Goal: Information Seeking & Learning: Learn about a topic

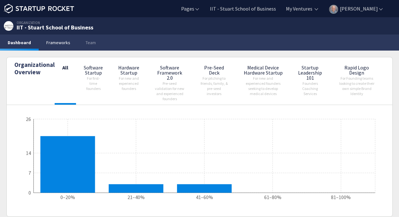
click at [58, 42] on link "Frameworks" at bounding box center [58, 43] width 39 height 16
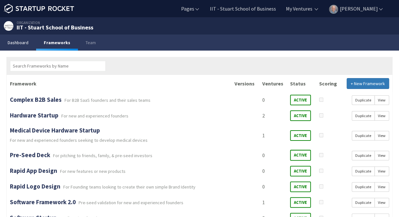
click at [16, 41] on link "Dashboard" at bounding box center [18, 43] width 36 height 16
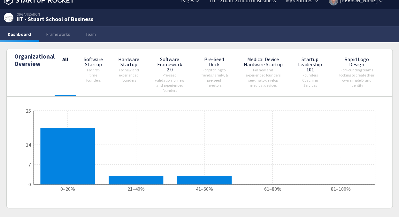
scroll to position [9, 0]
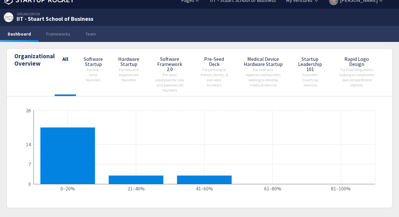
click at [168, 77] on span "Pre-seed validation for new and experienced founders" at bounding box center [169, 82] width 29 height 20
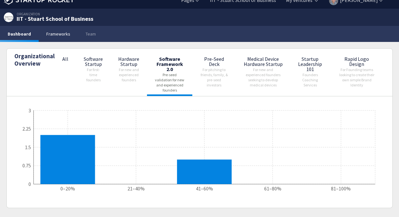
click at [55, 35] on link "Frameworks" at bounding box center [58, 34] width 39 height 16
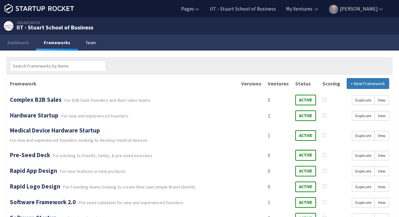
click at [90, 41] on link "Team" at bounding box center [91, 43] width 26 height 16
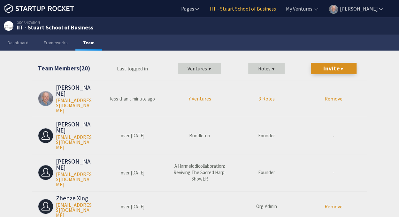
click at [255, 8] on link "IIT - Stuart School of Business" at bounding box center [242, 8] width 67 height 7
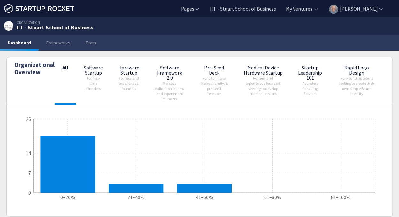
scroll to position [1, 0]
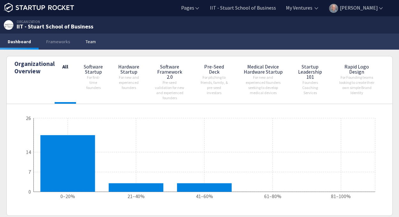
click at [88, 41] on link "Team" at bounding box center [91, 42] width 26 height 16
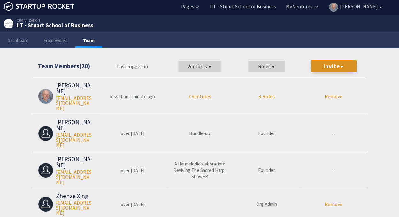
scroll to position [1, 0]
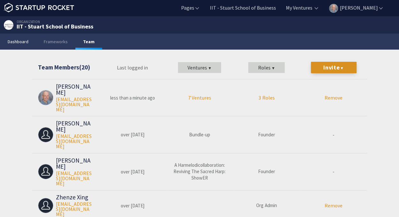
click at [21, 42] on link "Dashboard" at bounding box center [18, 42] width 36 height 16
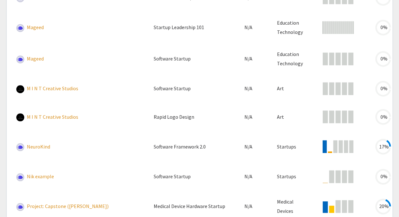
scroll to position [470, 0]
click at [33, 144] on link "NeuroKind" at bounding box center [38, 146] width 23 height 6
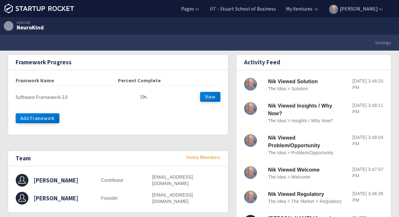
scroll to position [20, 0]
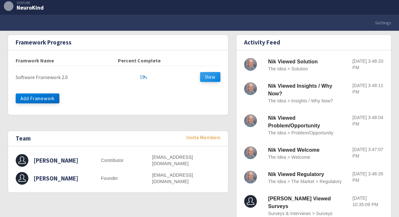
click at [208, 76] on button "View" at bounding box center [210, 77] width 20 height 10
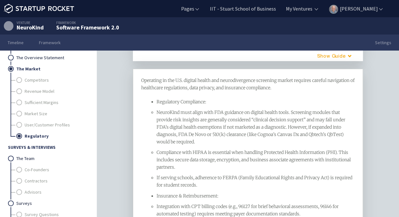
scroll to position [75, 0]
click at [50, 123] on link "User/Customer Profiles" at bounding box center [56, 124] width 63 height 11
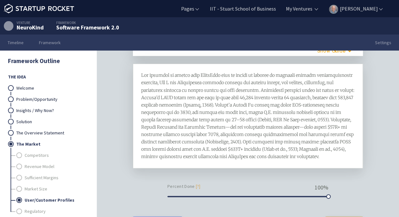
scroll to position [57, 0]
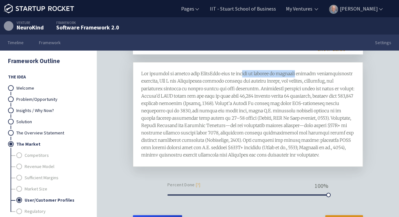
drag, startPoint x: 244, startPoint y: 76, endPoint x: 298, endPoint y: 74, distance: 53.7
click at [298, 74] on span at bounding box center [248, 114] width 214 height 87
click at [301, 73] on span at bounding box center [248, 114] width 214 height 87
drag, startPoint x: 298, startPoint y: 74, endPoint x: 281, endPoint y: 73, distance: 17.3
click at [281, 73] on span at bounding box center [248, 114] width 214 height 87
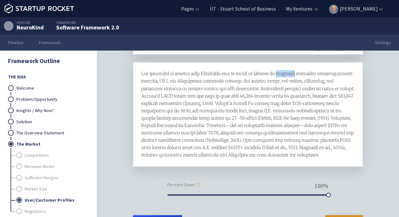
click at [283, 76] on span at bounding box center [248, 114] width 214 height 87
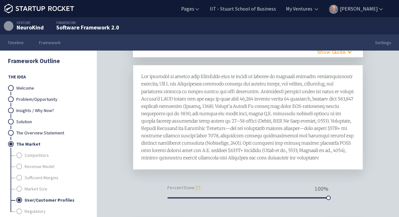
scroll to position [53, 0]
click at [25, 89] on link "Welcome" at bounding box center [52, 87] width 72 height 11
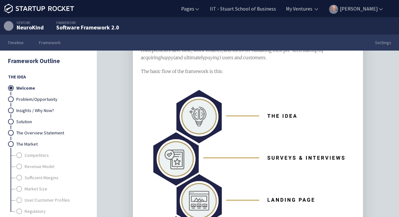
scroll to position [75, 0]
